Goal: Task Accomplishment & Management: Use online tool/utility

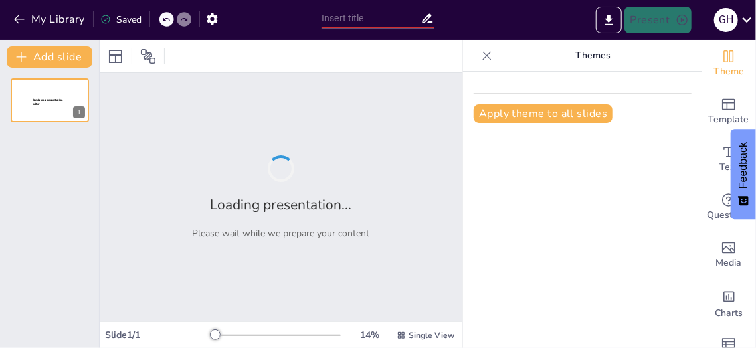
type input "Python in Data Science: Transforming Insights into Action"
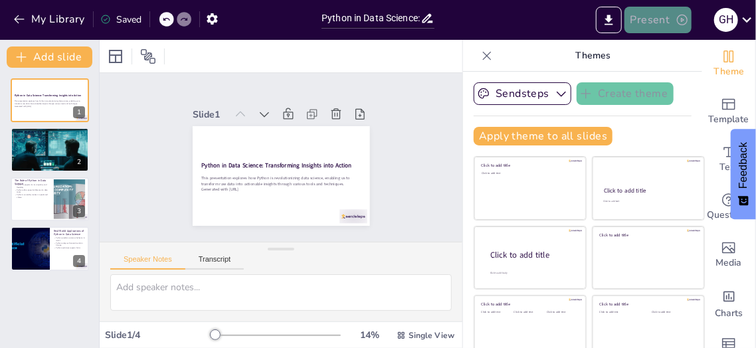
click at [649, 21] on button "Present" at bounding box center [658, 20] width 66 height 27
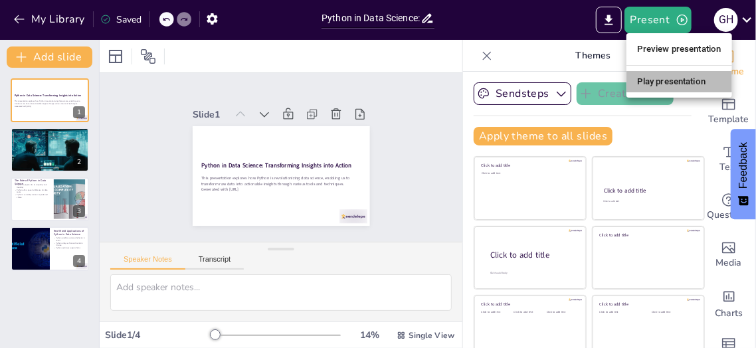
click at [655, 77] on li "Play presentation" at bounding box center [680, 81] width 106 height 21
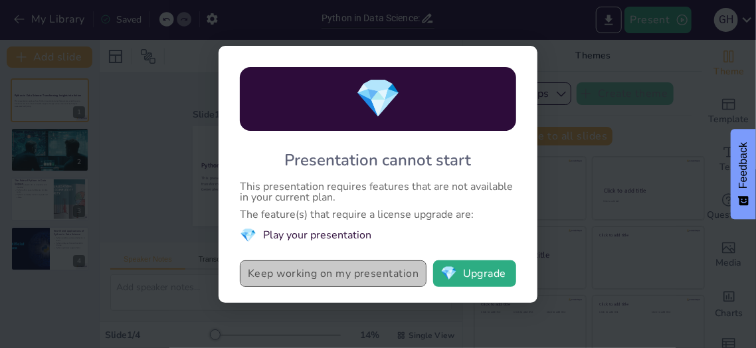
click at [370, 275] on button "Keep working on my presentation" at bounding box center [333, 274] width 187 height 27
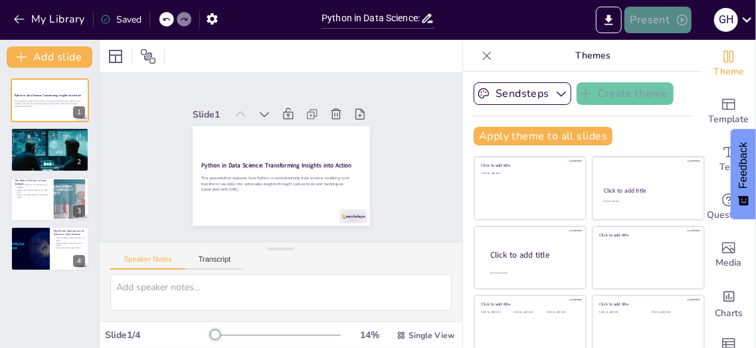
click at [681, 20] on icon "button" at bounding box center [682, 19] width 13 height 13
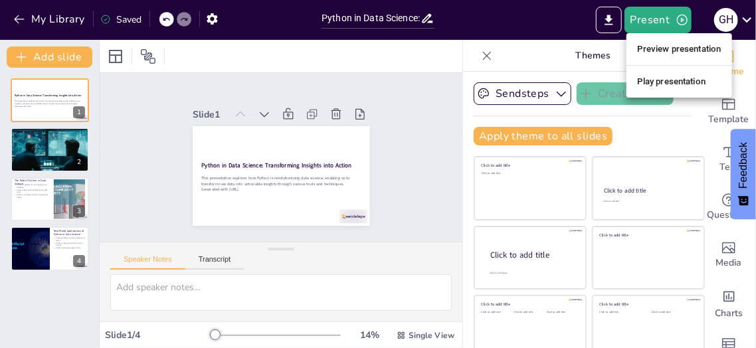
click at [612, 22] on div at bounding box center [378, 174] width 756 height 348
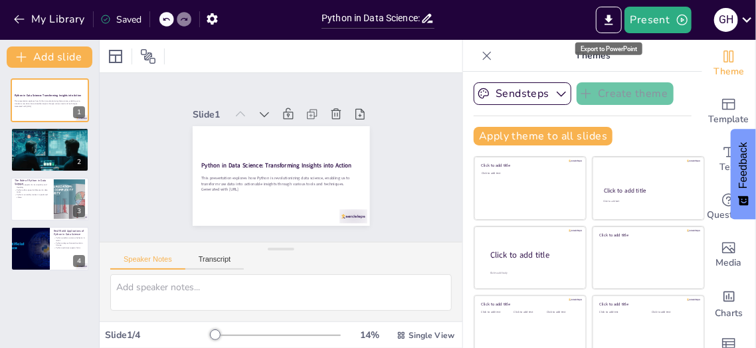
click at [596, 50] on div "Export to PowerPoint" at bounding box center [609, 49] width 67 height 13
click at [610, 20] on icon "Export to PowerPoint" at bounding box center [610, 20] width 8 height 10
